Goal: Transaction & Acquisition: Download file/media

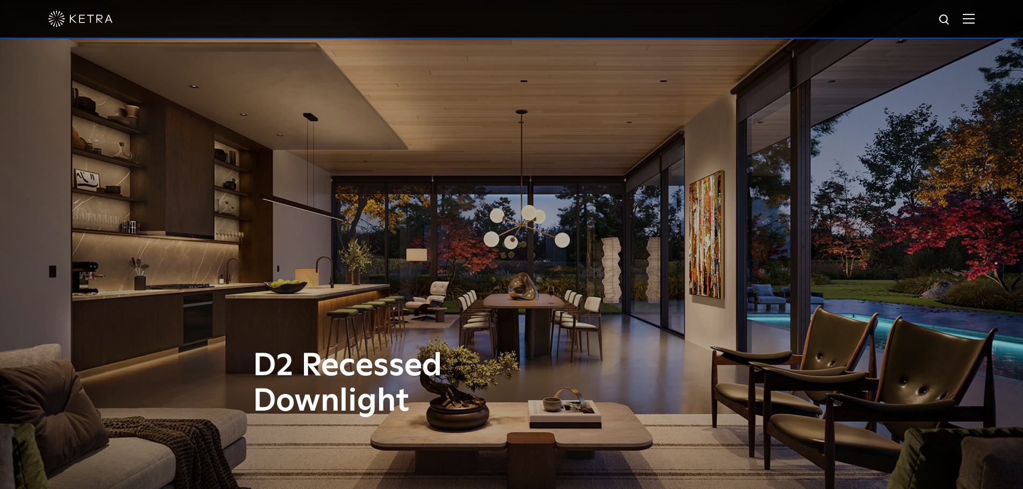
click at [975, 21] on img at bounding box center [969, 18] width 12 height 10
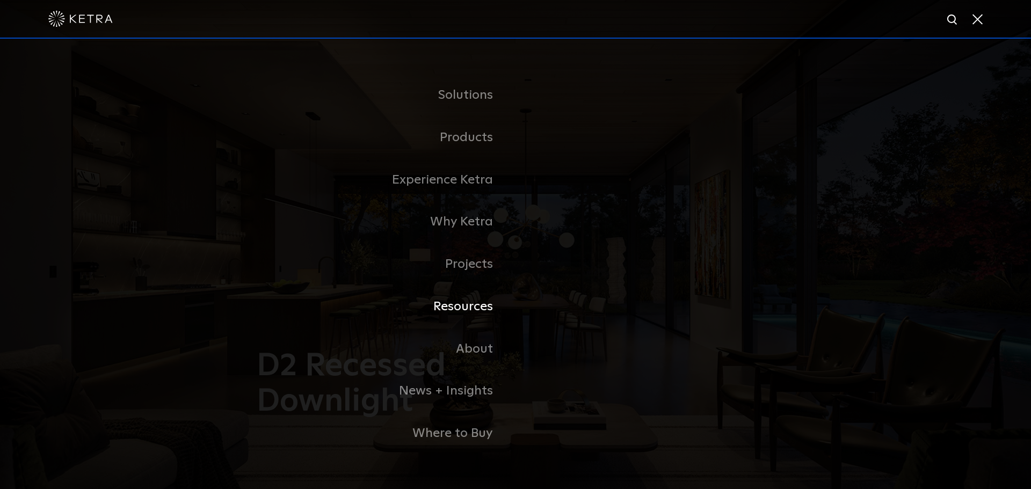
click at [469, 307] on link "Resources" at bounding box center [381, 307] width 269 height 42
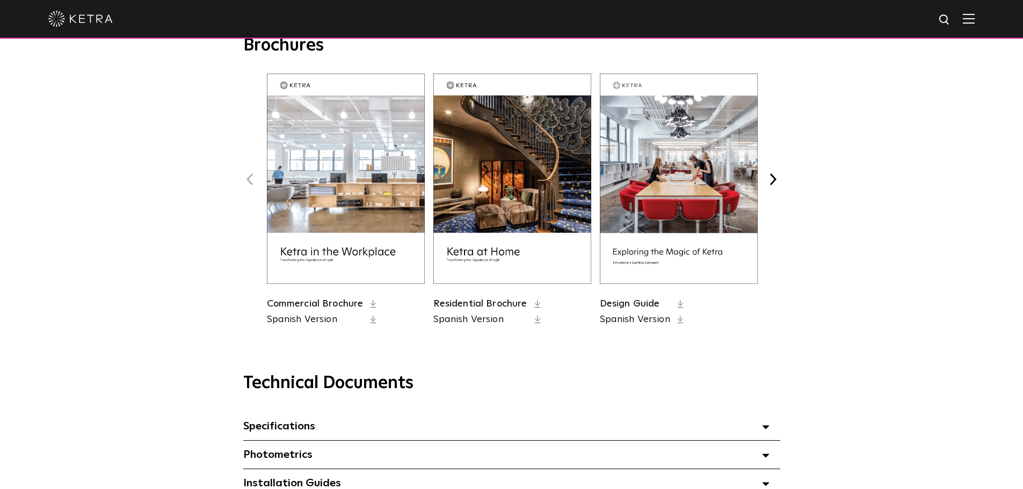
scroll to position [430, 0]
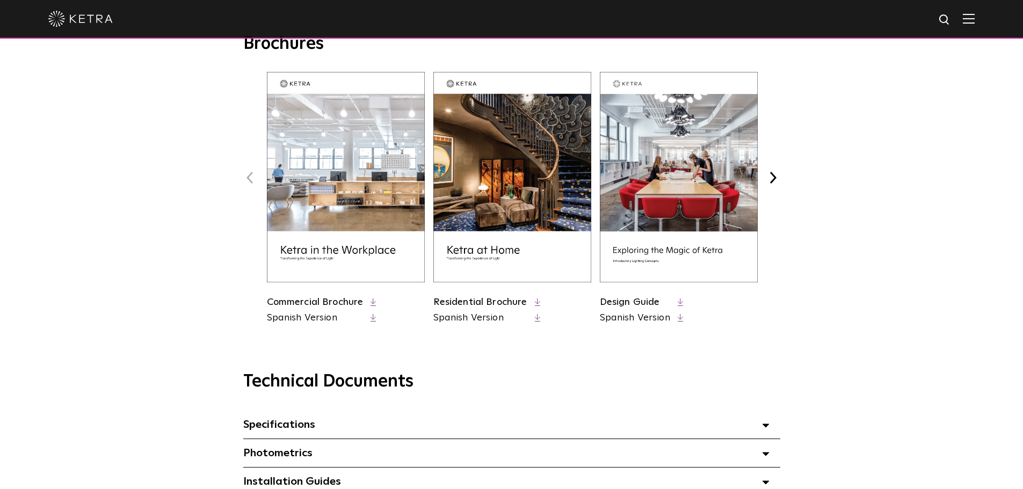
click at [534, 140] on img at bounding box center [512, 177] width 158 height 211
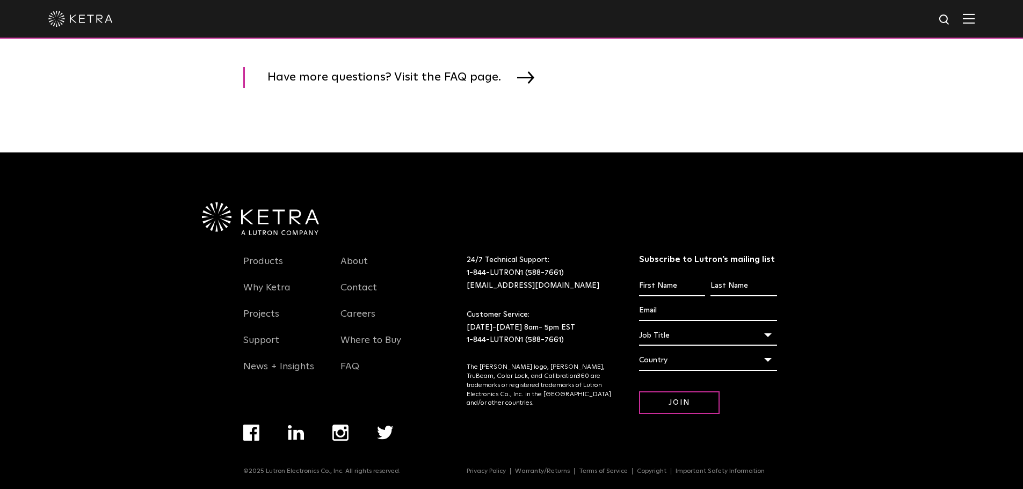
scroll to position [1682, 0]
